Goal: Navigation & Orientation: Find specific page/section

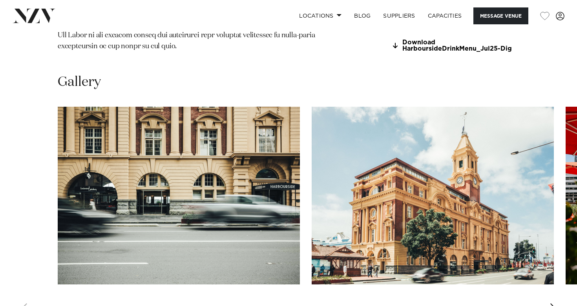
scroll to position [721, 0]
click at [560, 285] on swiper-container at bounding box center [288, 214] width 577 height 215
click at [553, 303] on div "Next slide" at bounding box center [553, 309] width 8 height 13
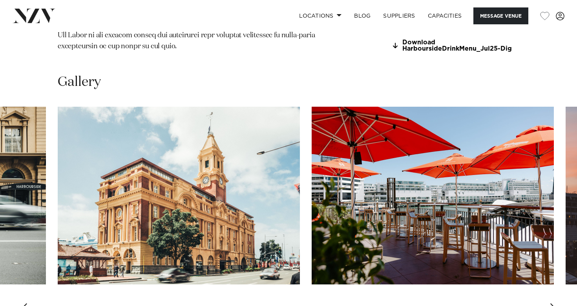
click at [553, 303] on div "Next slide" at bounding box center [553, 309] width 8 height 13
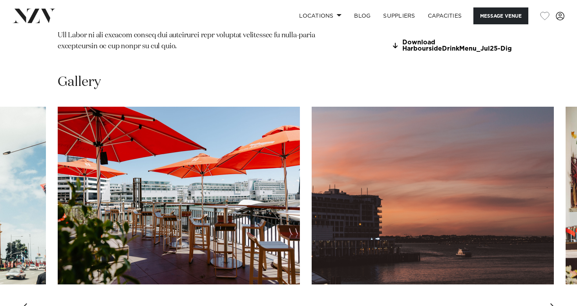
click at [553, 303] on div "Next slide" at bounding box center [553, 309] width 8 height 13
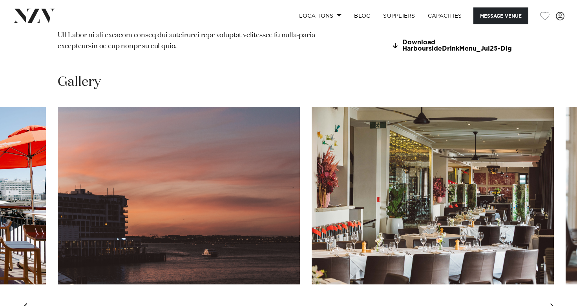
click at [553, 303] on div "Next slide" at bounding box center [553, 309] width 8 height 13
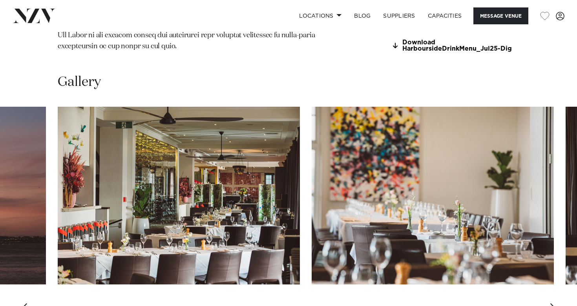
click at [553, 303] on div "Next slide" at bounding box center [553, 309] width 8 height 13
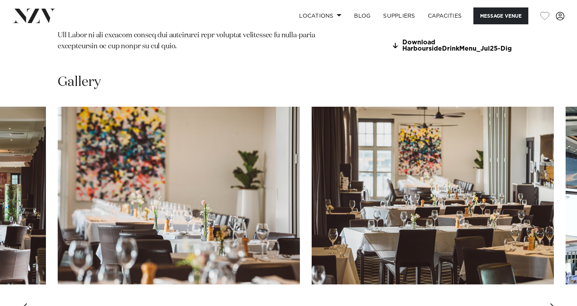
click at [553, 303] on div "Next slide" at bounding box center [553, 309] width 8 height 13
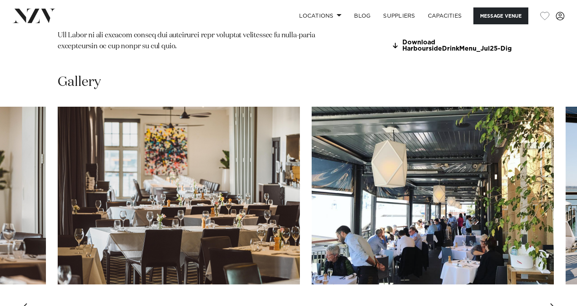
click at [553, 303] on div "Next slide" at bounding box center [553, 309] width 8 height 13
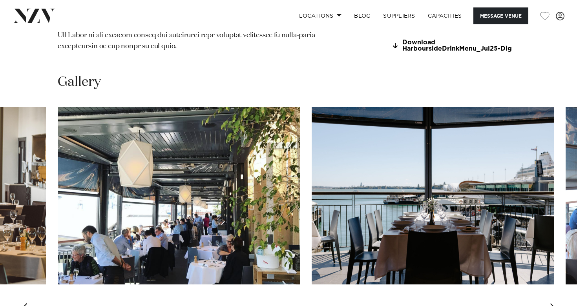
click at [553, 303] on div "Next slide" at bounding box center [553, 309] width 8 height 13
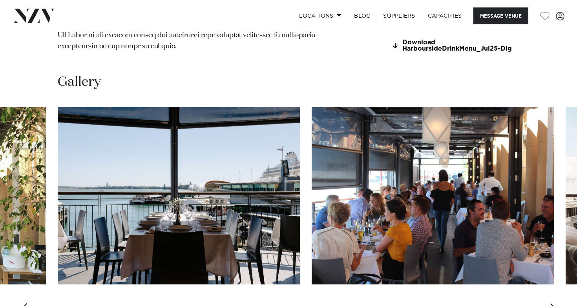
click at [553, 303] on div "Next slide" at bounding box center [553, 309] width 8 height 13
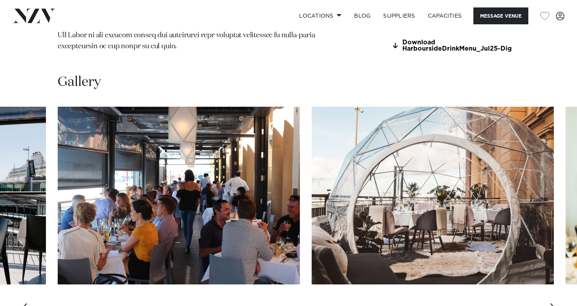
click at [553, 303] on div "Next slide" at bounding box center [553, 309] width 8 height 13
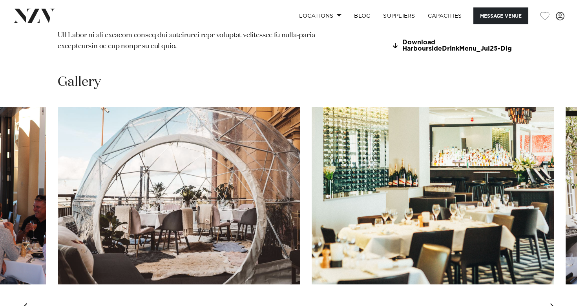
click at [553, 303] on div "Next slide" at bounding box center [553, 309] width 8 height 13
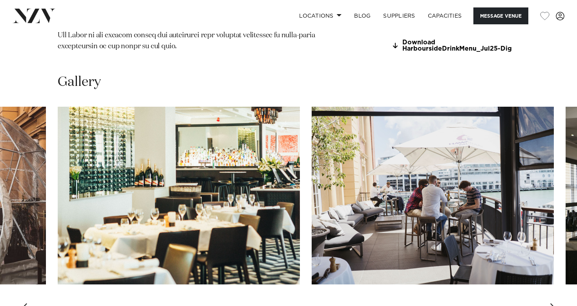
click at [553, 303] on div "Next slide" at bounding box center [553, 309] width 8 height 13
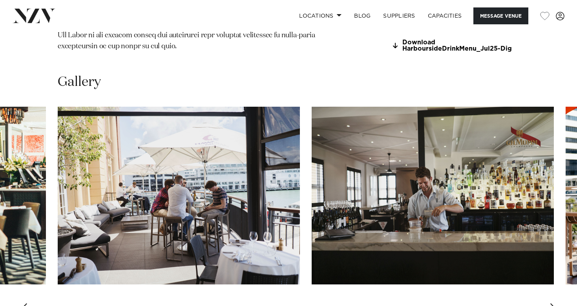
click at [553, 303] on div "Next slide" at bounding box center [553, 309] width 8 height 13
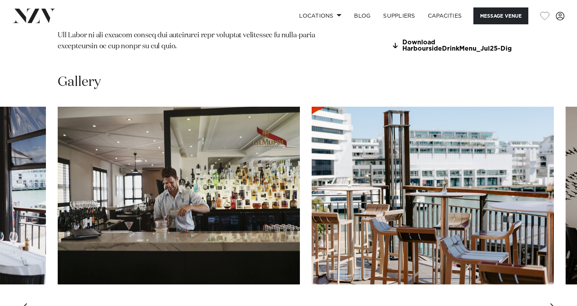
click at [553, 303] on div "Next slide" at bounding box center [553, 309] width 8 height 13
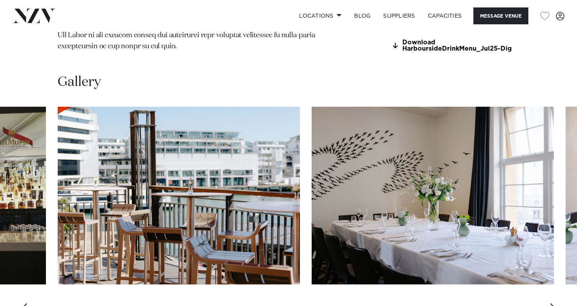
click at [553, 303] on div "Next slide" at bounding box center [553, 309] width 8 height 13
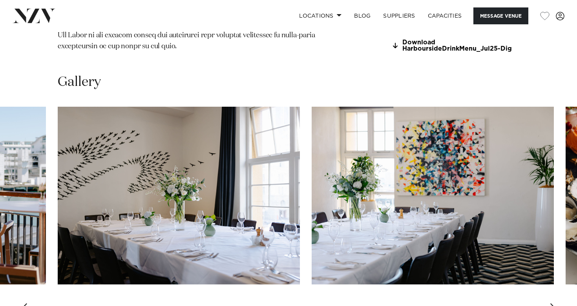
click at [553, 303] on div "Next slide" at bounding box center [553, 309] width 8 height 13
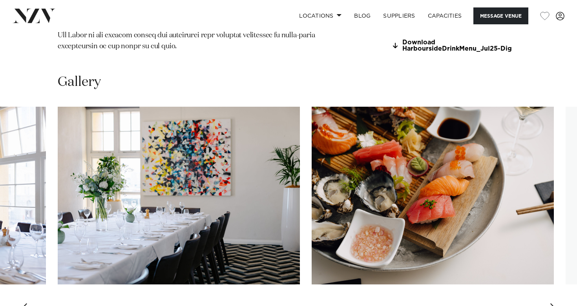
click at [553, 303] on div "Next slide" at bounding box center [553, 309] width 8 height 13
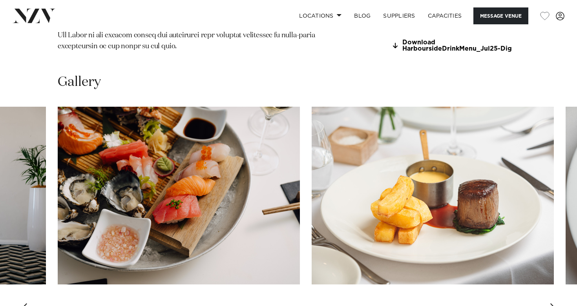
click at [553, 303] on div "Next slide" at bounding box center [553, 309] width 8 height 13
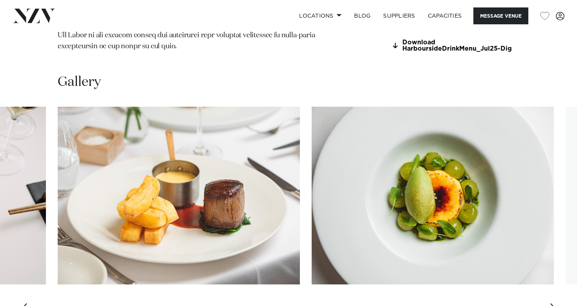
click at [553, 303] on div "Next slide" at bounding box center [553, 309] width 8 height 13
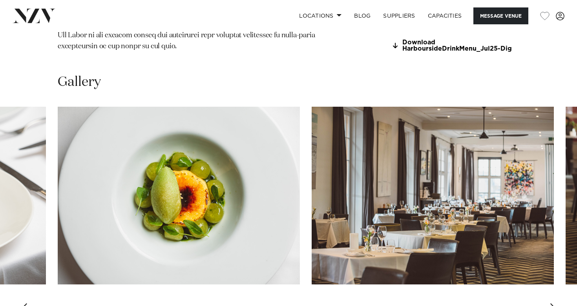
click at [553, 303] on div "Next slide" at bounding box center [553, 309] width 8 height 13
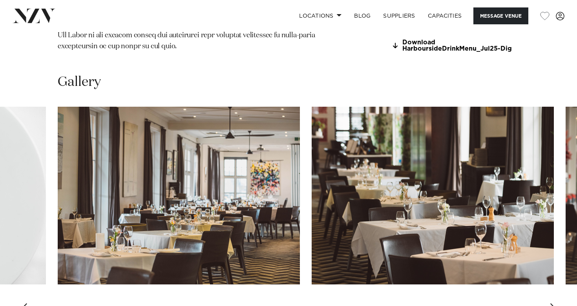
click at [553, 303] on div "Next slide" at bounding box center [553, 309] width 8 height 13
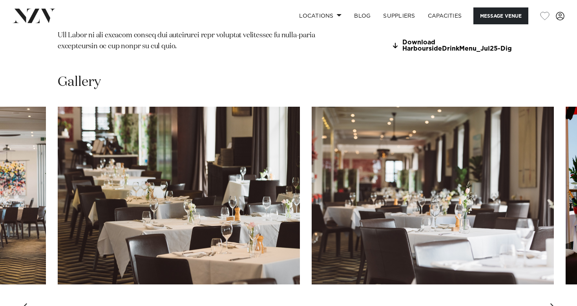
click at [553, 303] on div "Next slide" at bounding box center [553, 309] width 8 height 13
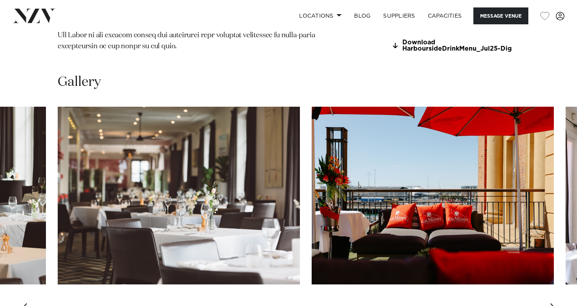
click at [553, 303] on div "Next slide" at bounding box center [553, 309] width 8 height 13
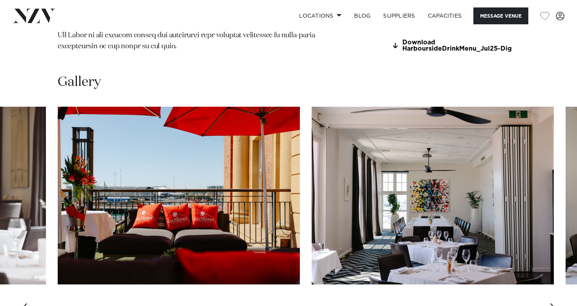
click at [553, 303] on div "Next slide" at bounding box center [553, 309] width 8 height 13
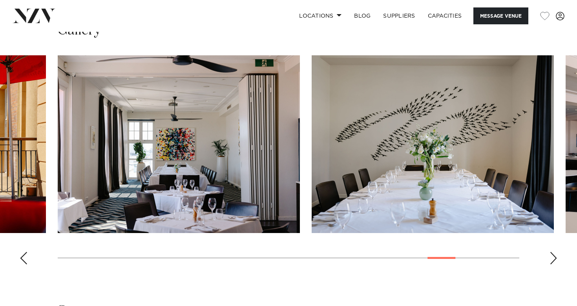
scroll to position [774, 0]
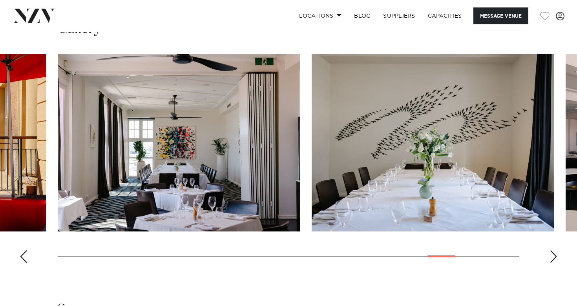
click at [27, 232] on swiper-container at bounding box center [288, 161] width 577 height 215
click at [22, 250] on div "Previous slide" at bounding box center [24, 256] width 8 height 13
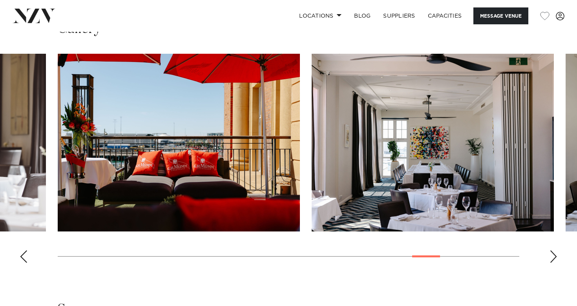
click at [548, 234] on swiper-container at bounding box center [288, 161] width 577 height 215
click at [552, 250] on div "Next slide" at bounding box center [553, 256] width 8 height 13
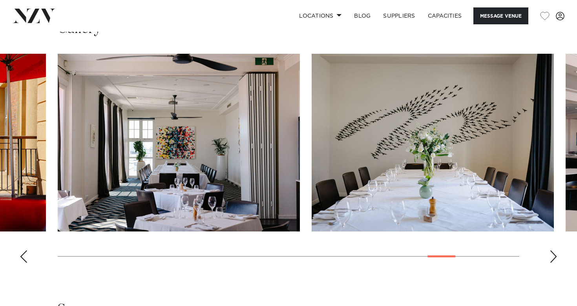
click at [552, 250] on div "Next slide" at bounding box center [553, 256] width 8 height 13
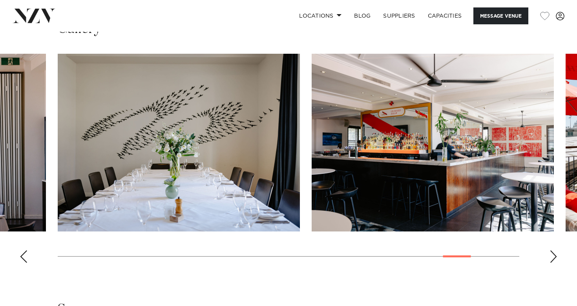
click at [552, 250] on div "Next slide" at bounding box center [553, 256] width 8 height 13
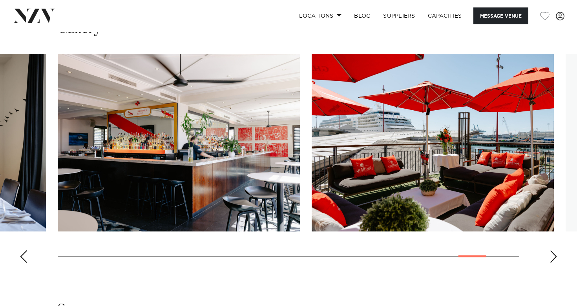
click at [552, 250] on div "Next slide" at bounding box center [553, 256] width 8 height 13
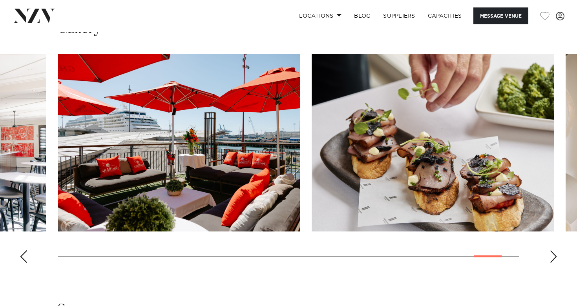
click at [23, 250] on div "Previous slide" at bounding box center [24, 256] width 8 height 13
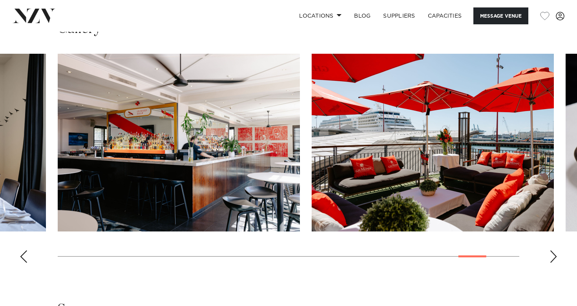
click at [551, 250] on div "Next slide" at bounding box center [553, 256] width 8 height 13
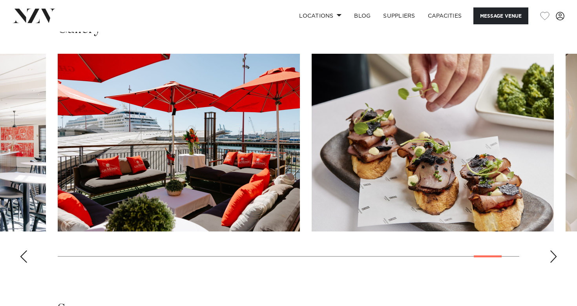
click at [551, 250] on div "Next slide" at bounding box center [553, 256] width 8 height 13
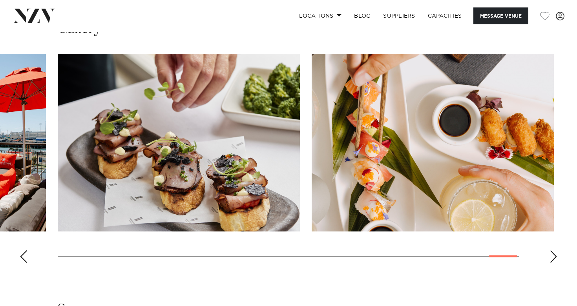
click at [551, 250] on div "Next slide" at bounding box center [553, 256] width 8 height 13
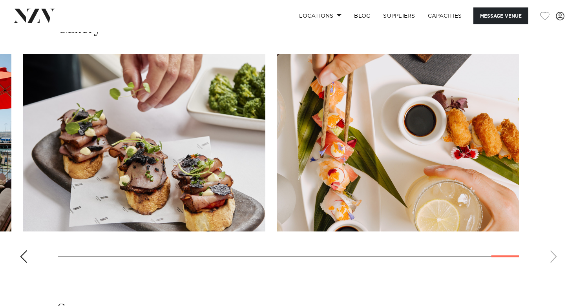
click at [551, 232] on swiper-container at bounding box center [288, 161] width 577 height 215
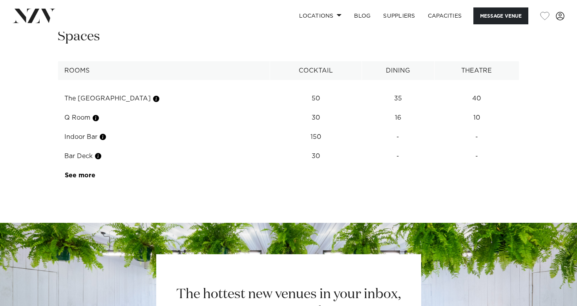
scroll to position [1047, 0]
click at [91, 172] on link "See more" at bounding box center [95, 175] width 61 height 6
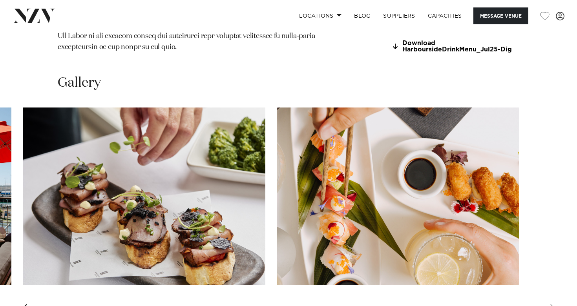
scroll to position [709, 0]
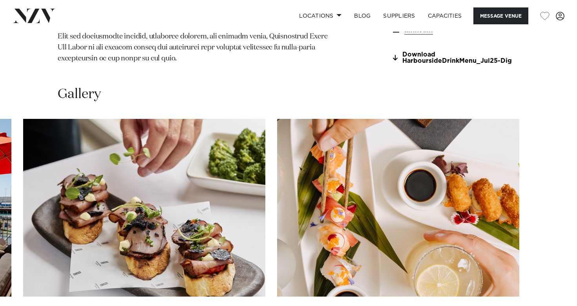
click at [553, 296] on swiper-container at bounding box center [288, 226] width 577 height 215
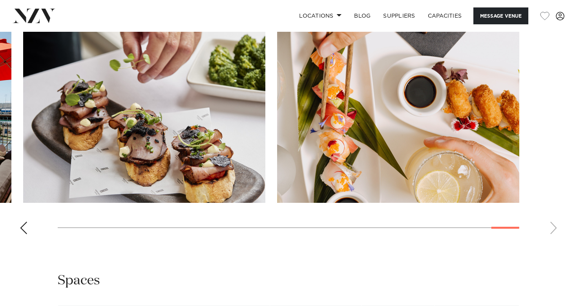
scroll to position [810, 0]
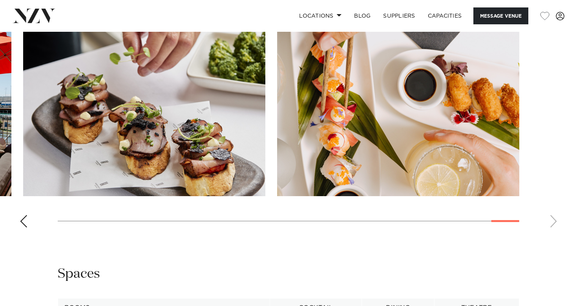
click at [21, 215] on div "Previous slide" at bounding box center [24, 221] width 8 height 13
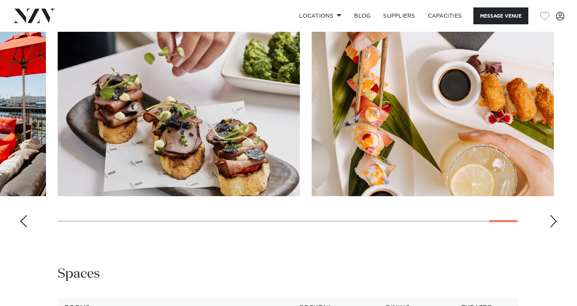
click at [21, 215] on div "Previous slide" at bounding box center [24, 221] width 8 height 13
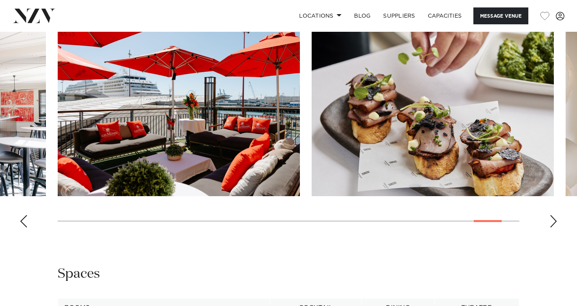
click at [21, 215] on div "Previous slide" at bounding box center [24, 221] width 8 height 13
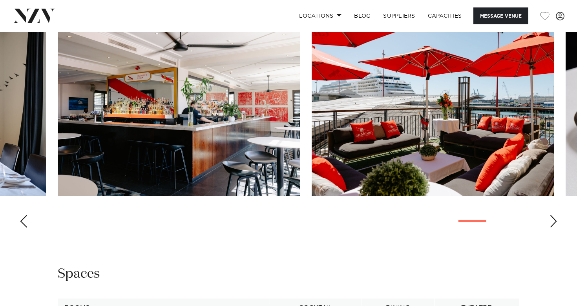
click at [21, 215] on div "Previous slide" at bounding box center [24, 221] width 8 height 13
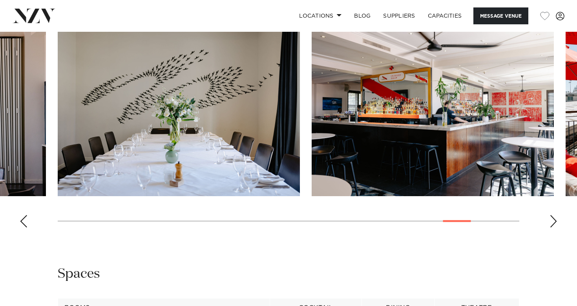
click at [21, 215] on div "Previous slide" at bounding box center [24, 221] width 8 height 13
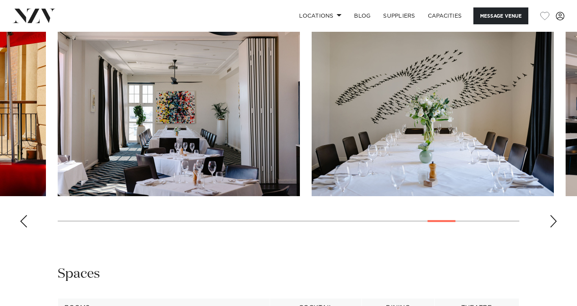
click at [21, 215] on div "Previous slide" at bounding box center [24, 221] width 8 height 13
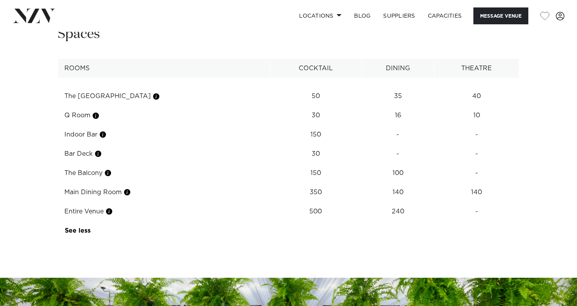
scroll to position [1052, 0]
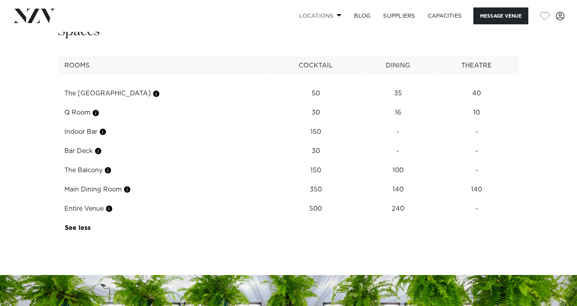
click at [299, 12] on link "Locations" at bounding box center [320, 15] width 55 height 17
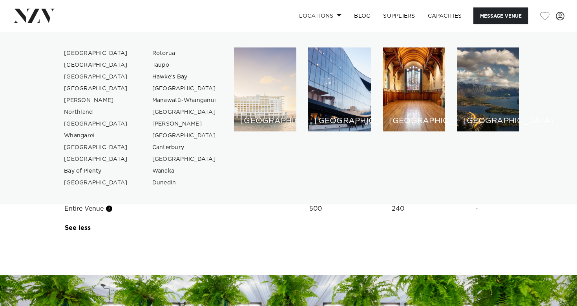
click at [268, 62] on div "[GEOGRAPHIC_DATA]" at bounding box center [265, 89] width 62 height 84
